Goal: Understand process/instructions

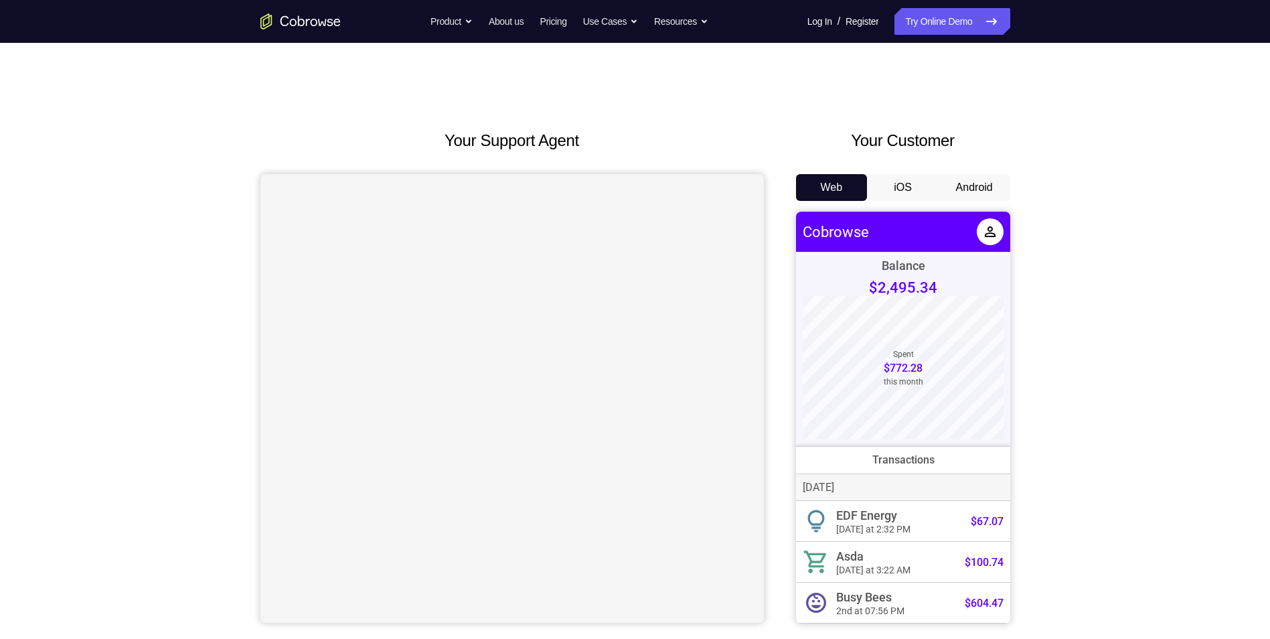
click at [966, 188] on button "Android" at bounding box center [974, 187] width 72 height 27
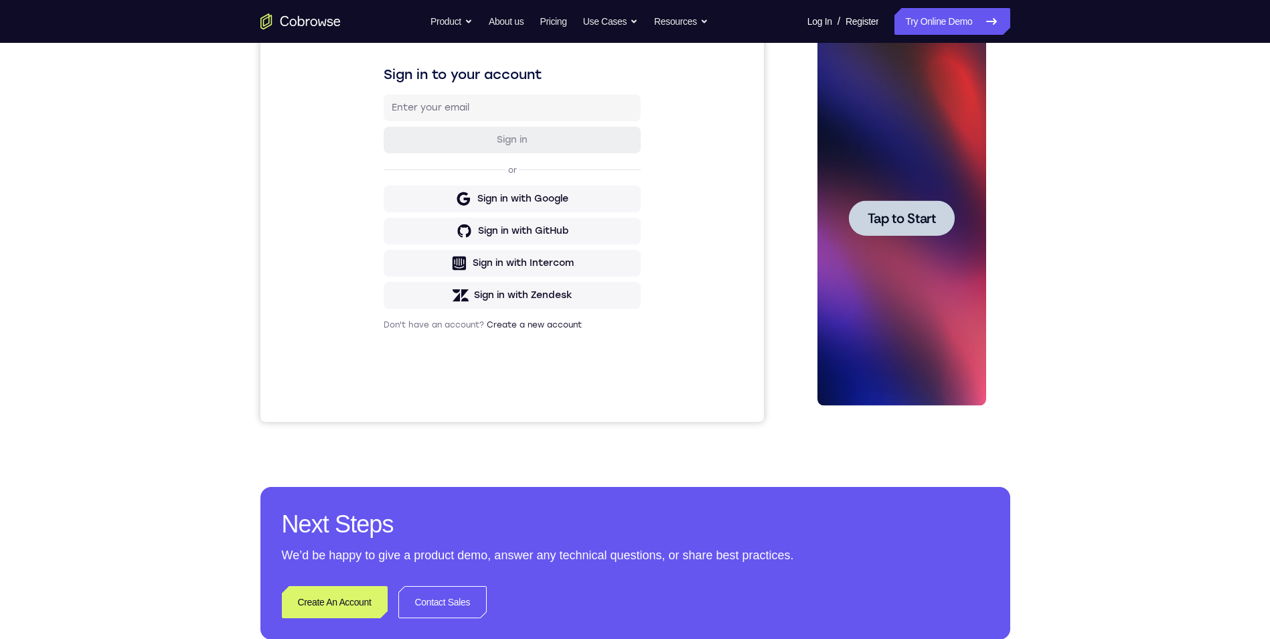
scroll to position [200, 0]
click at [925, 217] on span "Tap to Start" at bounding box center [901, 218] width 68 height 13
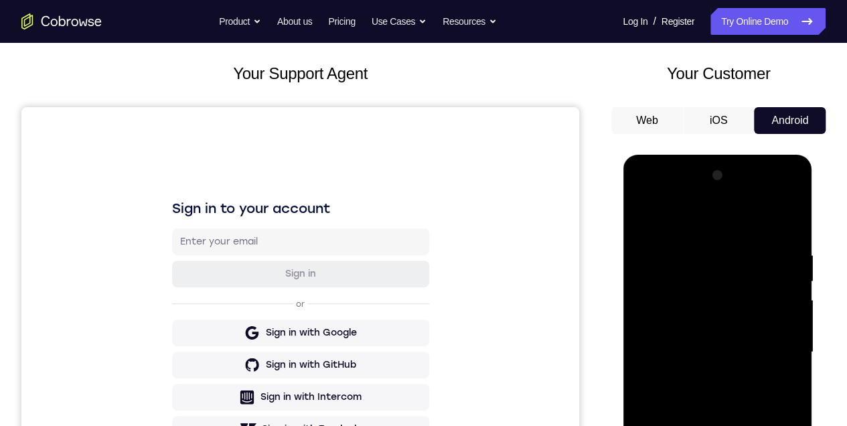
scroll to position [201, 0]
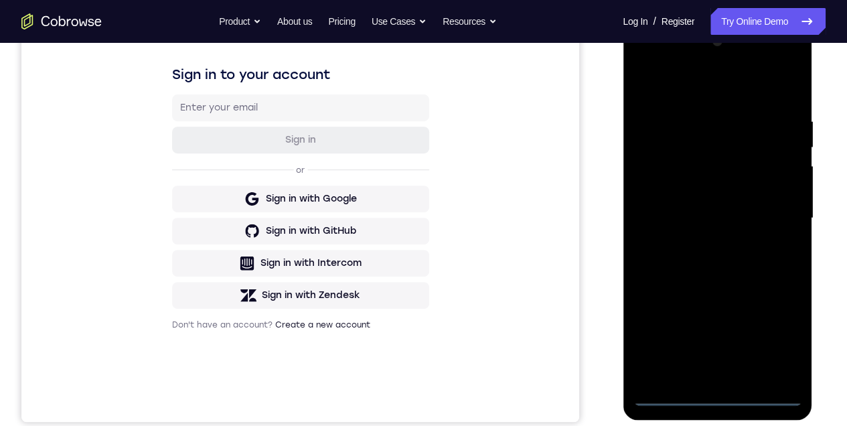
click at [718, 399] on div at bounding box center [716, 218] width 169 height 375
click at [777, 339] on div at bounding box center [716, 218] width 169 height 375
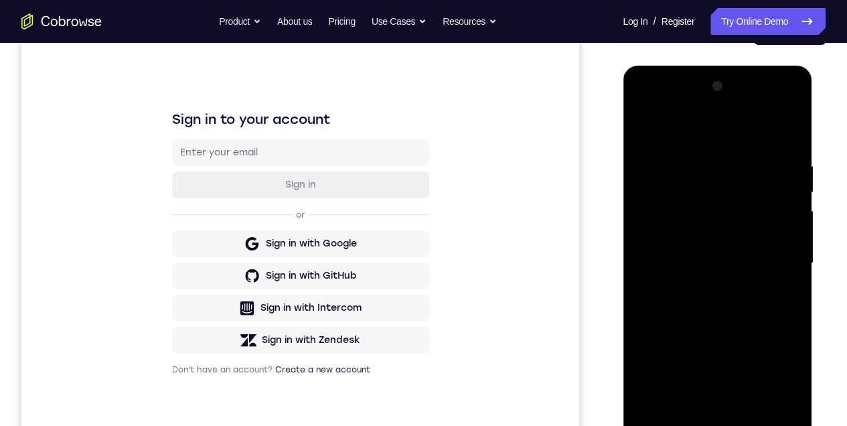
click at [717, 137] on div at bounding box center [716, 263] width 169 height 375
click at [771, 250] on div at bounding box center [716, 263] width 169 height 375
click at [705, 289] on div at bounding box center [716, 263] width 169 height 375
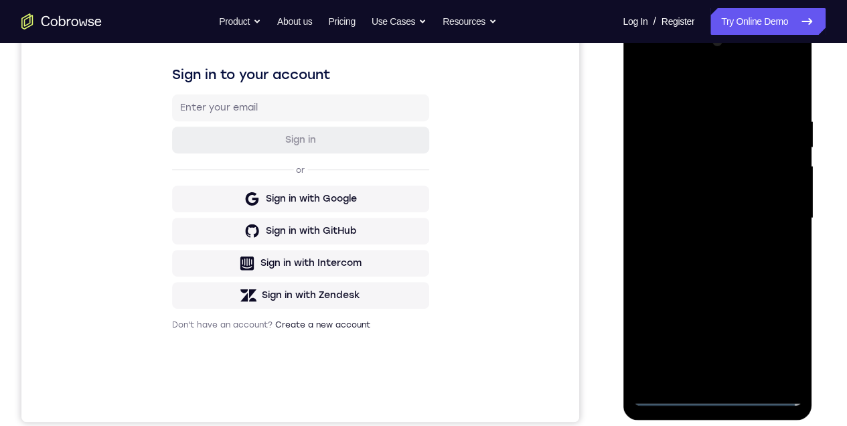
click at [716, 206] on div at bounding box center [716, 218] width 169 height 375
click at [708, 223] on div at bounding box center [716, 218] width 169 height 375
click at [674, 262] on div at bounding box center [716, 218] width 169 height 375
click at [672, 266] on div at bounding box center [716, 218] width 169 height 375
click at [771, 87] on div at bounding box center [716, 218] width 169 height 375
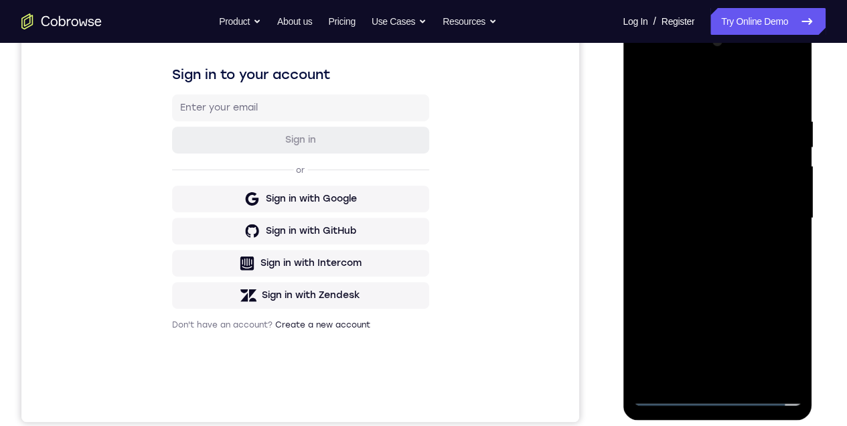
click at [701, 262] on div at bounding box center [716, 218] width 169 height 375
click at [689, 278] on div at bounding box center [716, 218] width 169 height 375
click at [689, 116] on div at bounding box center [716, 218] width 169 height 375
click at [786, 369] on div at bounding box center [716, 218] width 169 height 375
click at [790, 254] on div at bounding box center [716, 218] width 169 height 375
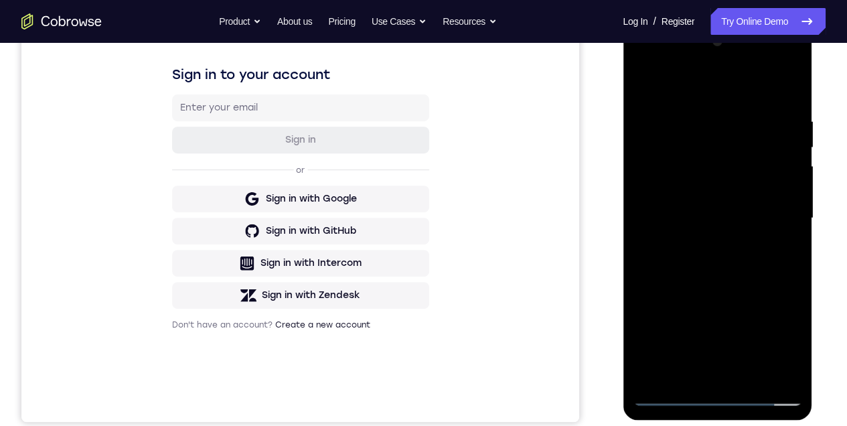
click at [788, 257] on div at bounding box center [716, 218] width 169 height 375
click at [734, 373] on div at bounding box center [716, 218] width 169 height 375
click at [748, 229] on div at bounding box center [716, 218] width 169 height 375
click at [758, 373] on div at bounding box center [716, 218] width 169 height 375
click at [777, 372] on div at bounding box center [716, 218] width 169 height 375
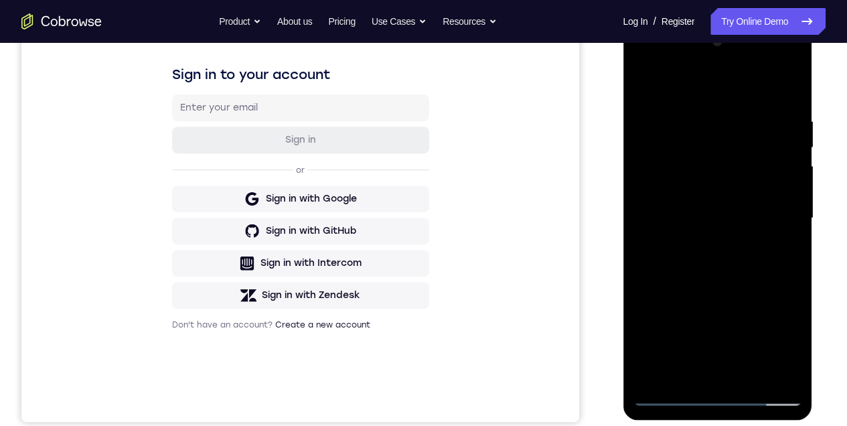
click at [786, 91] on div at bounding box center [716, 218] width 169 height 375
click at [789, 86] on div at bounding box center [716, 218] width 169 height 375
click at [711, 112] on div at bounding box center [716, 218] width 169 height 375
drag, startPoint x: 703, startPoint y: 289, endPoint x: 730, endPoint y: 230, distance: 64.4
click at [700, 111] on div at bounding box center [716, 218] width 169 height 375
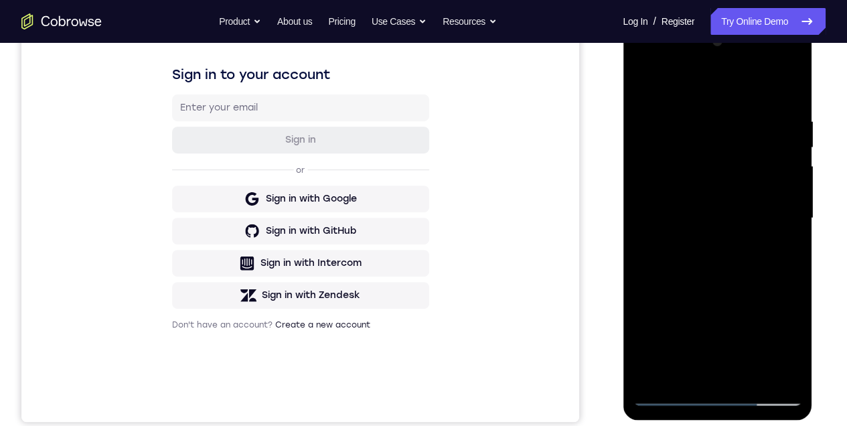
drag, startPoint x: 701, startPoint y: 256, endPoint x: 699, endPoint y: 181, distance: 75.0
click at [698, 185] on div at bounding box center [716, 218] width 169 height 375
click at [751, 378] on div at bounding box center [716, 218] width 169 height 375
click at [725, 288] on div at bounding box center [716, 218] width 169 height 375
click at [707, 205] on div at bounding box center [716, 218] width 169 height 375
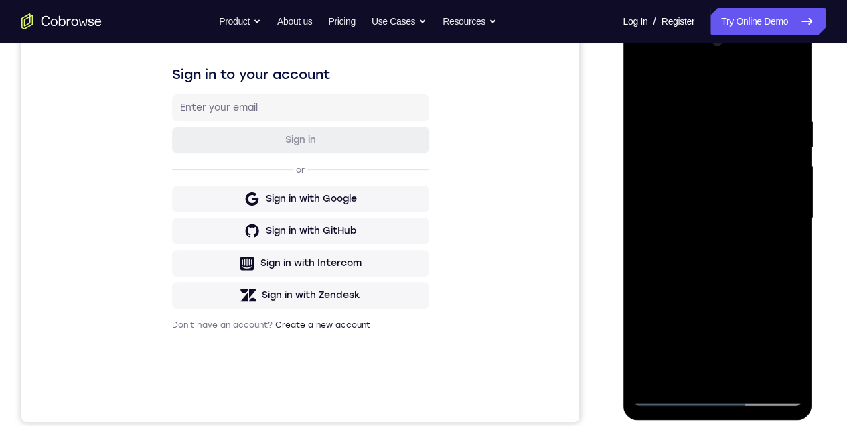
click at [685, 367] on div at bounding box center [716, 218] width 169 height 375
click at [780, 252] on div at bounding box center [716, 218] width 169 height 375
click at [643, 83] on div at bounding box center [716, 218] width 169 height 375
click at [718, 245] on div at bounding box center [716, 218] width 169 height 375
click at [718, 248] on div at bounding box center [716, 218] width 169 height 375
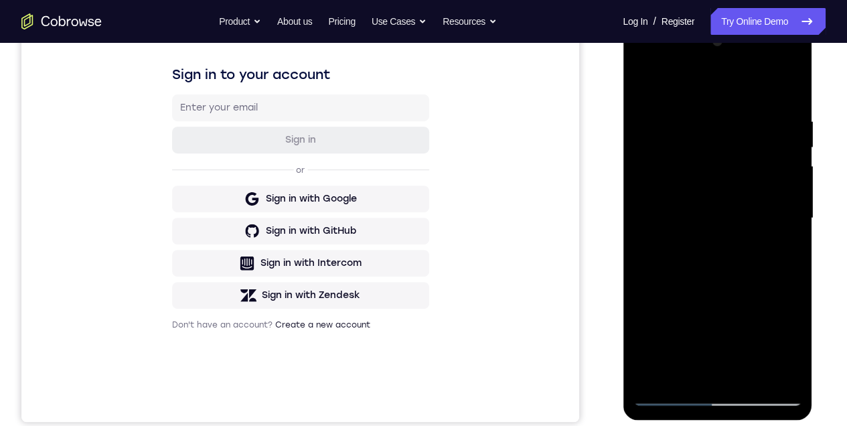
click at [744, 377] on div at bounding box center [716, 218] width 169 height 375
click at [710, 245] on div at bounding box center [716, 218] width 169 height 375
click at [705, 367] on div at bounding box center [716, 218] width 169 height 375
click at [682, 376] on div at bounding box center [716, 218] width 169 height 375
click at [754, 299] on div at bounding box center [716, 218] width 169 height 375
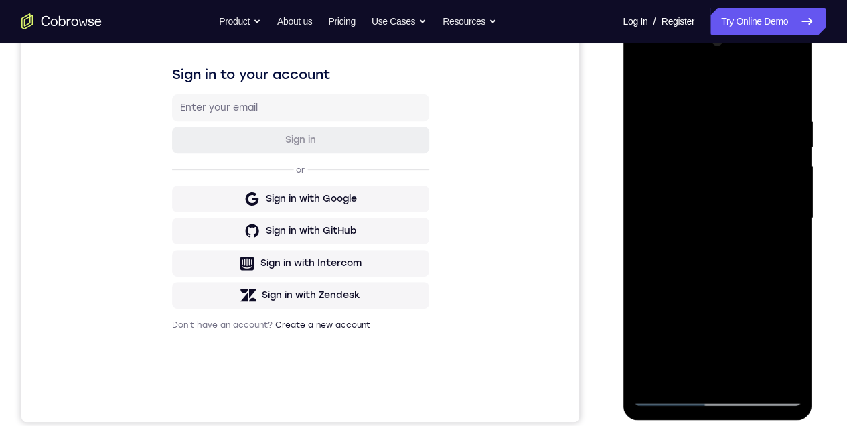
click at [754, 299] on div at bounding box center [716, 218] width 169 height 375
click at [782, 243] on div at bounding box center [716, 218] width 169 height 375
click at [697, 250] on div at bounding box center [716, 218] width 169 height 375
drag, startPoint x: 782, startPoint y: 249, endPoint x: 774, endPoint y: 257, distance: 11.4
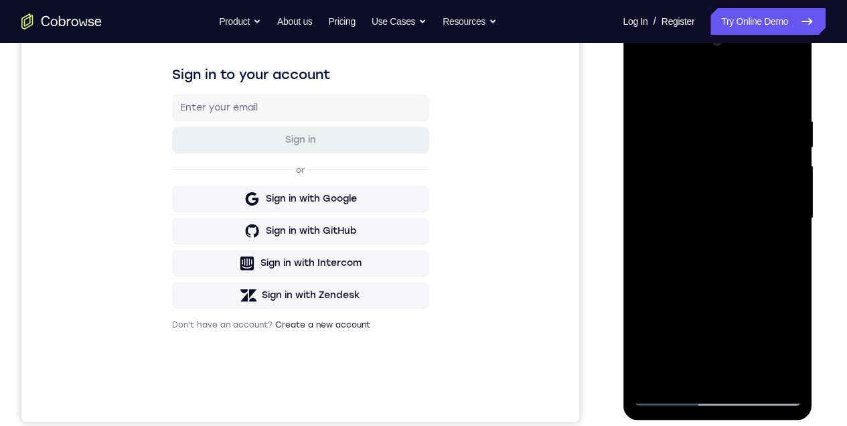
click at [778, 254] on div at bounding box center [716, 218] width 169 height 375
click at [676, 250] on div at bounding box center [716, 218] width 169 height 375
click at [778, 251] on div at bounding box center [716, 218] width 169 height 375
click at [647, 90] on div at bounding box center [716, 218] width 169 height 375
click at [701, 321] on div at bounding box center [716, 218] width 169 height 375
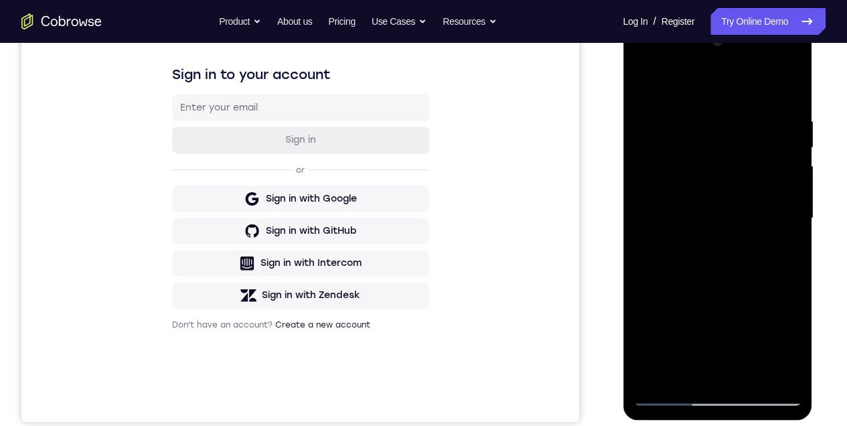
click at [645, 92] on div at bounding box center [716, 218] width 169 height 375
click at [791, 145] on div at bounding box center [716, 218] width 169 height 375
drag, startPoint x: 780, startPoint y: 303, endPoint x: 765, endPoint y: 175, distance: 128.7
click at [765, 175] on div at bounding box center [716, 218] width 169 height 375
click at [740, 285] on div at bounding box center [716, 218] width 169 height 375
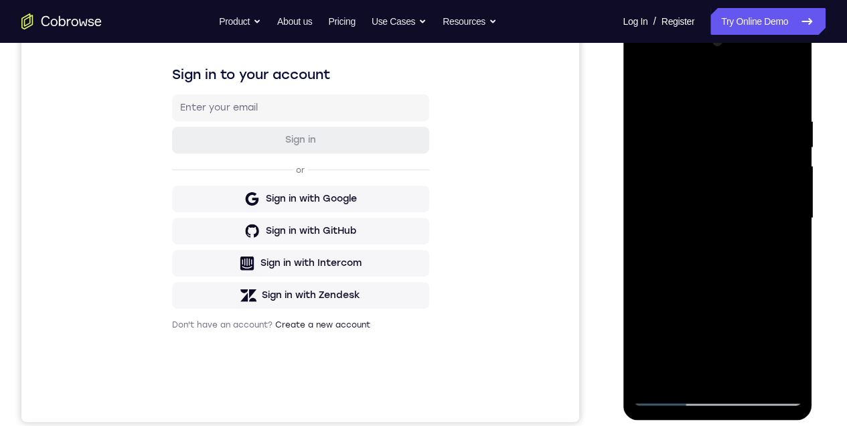
click at [645, 90] on div at bounding box center [716, 218] width 169 height 375
drag, startPoint x: 686, startPoint y: 311, endPoint x: 668, endPoint y: 178, distance: 134.4
click at [669, 178] on div at bounding box center [716, 218] width 169 height 375
click at [693, 283] on div at bounding box center [716, 218] width 169 height 375
click at [663, 88] on div at bounding box center [716, 218] width 169 height 375
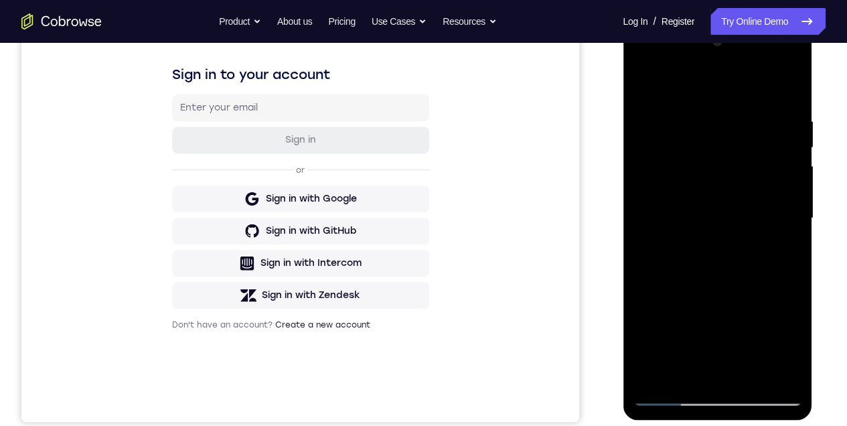
click at [647, 380] on div at bounding box center [716, 218] width 169 height 375
click at [682, 102] on div at bounding box center [716, 218] width 169 height 375
click at [790, 199] on div at bounding box center [716, 218] width 169 height 375
click at [790, 200] on div at bounding box center [716, 218] width 169 height 375
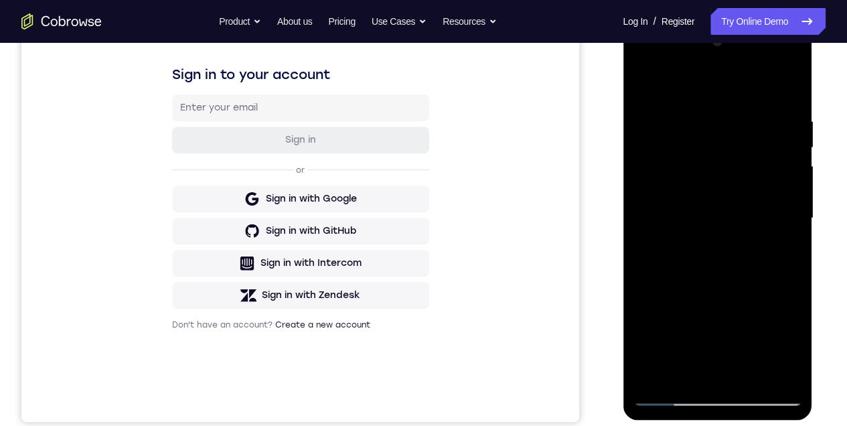
click at [790, 200] on div at bounding box center [716, 218] width 169 height 375
click at [766, 371] on div at bounding box center [716, 218] width 169 height 375
click at [721, 373] on div at bounding box center [716, 218] width 169 height 375
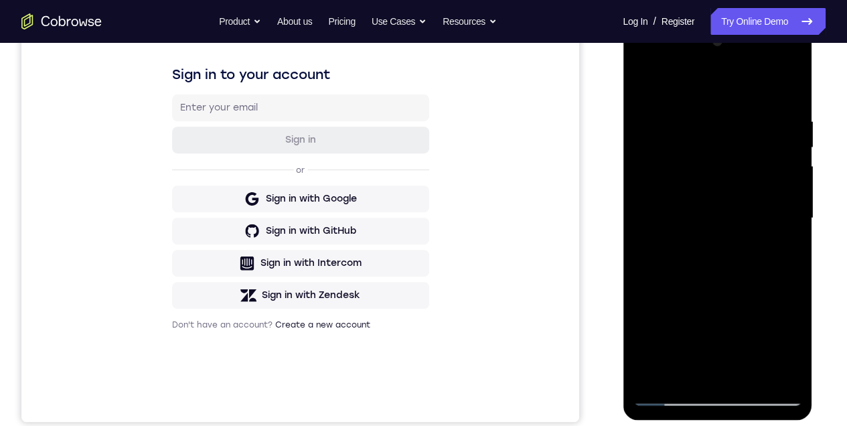
click at [766, 216] on div at bounding box center [716, 218] width 169 height 375
click at [746, 373] on div at bounding box center [716, 218] width 169 height 375
click at [778, 372] on div at bounding box center [716, 218] width 169 height 375
click at [786, 126] on div at bounding box center [716, 218] width 169 height 375
click at [785, 197] on div at bounding box center [716, 218] width 169 height 375
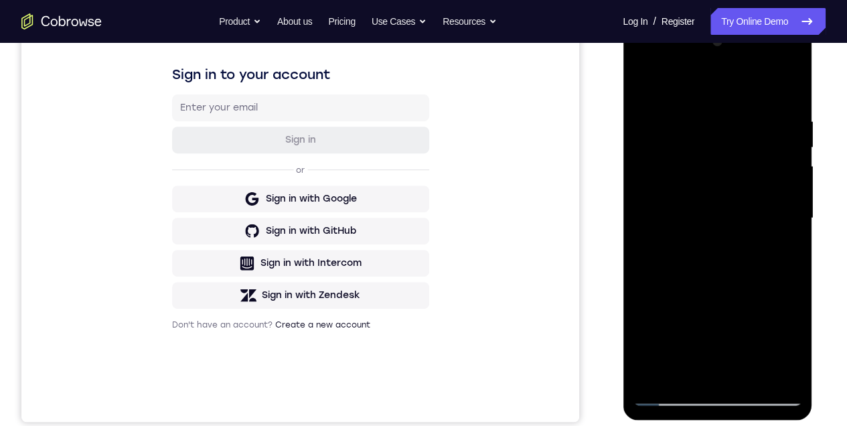
click at [780, 197] on div at bounding box center [716, 218] width 169 height 375
click at [653, 207] on div at bounding box center [716, 218] width 169 height 375
click at [647, 185] on div at bounding box center [716, 218] width 169 height 375
click at [699, 370] on div at bounding box center [716, 218] width 169 height 375
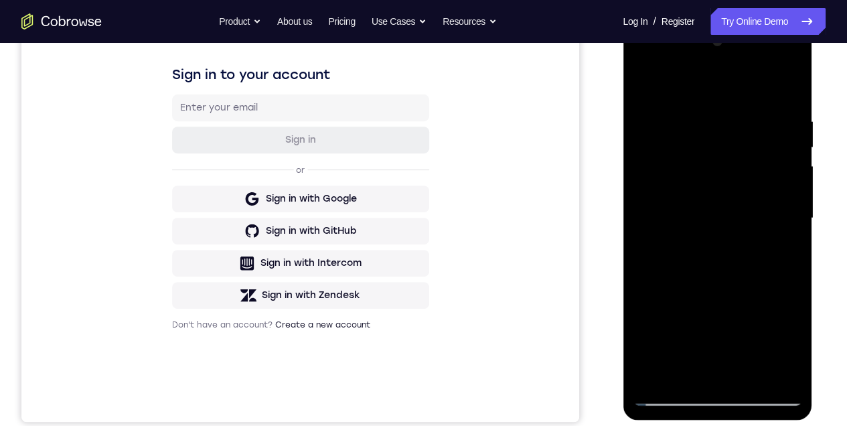
click at [736, 225] on div at bounding box center [716, 218] width 169 height 375
click at [746, 373] on div at bounding box center [716, 218] width 169 height 375
click at [779, 372] on div at bounding box center [716, 218] width 169 height 375
click at [784, 193] on div at bounding box center [716, 218] width 169 height 375
click at [791, 177] on div at bounding box center [716, 218] width 169 height 375
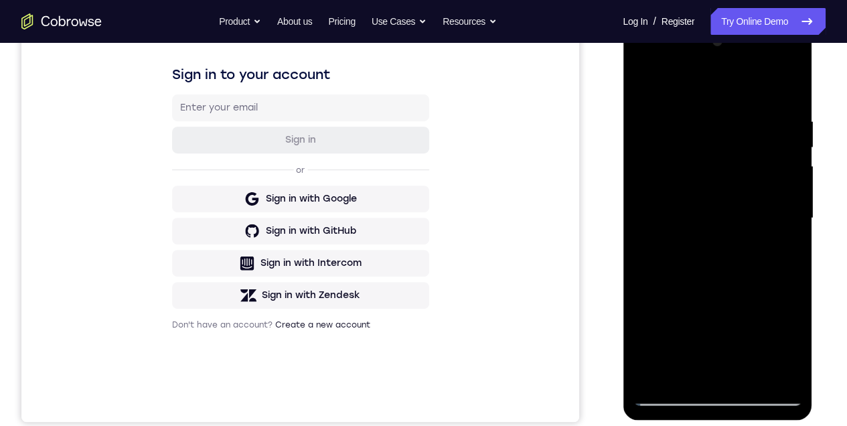
click at [791, 177] on div at bounding box center [716, 218] width 169 height 375
